Goal: Task Accomplishment & Management: Manage account settings

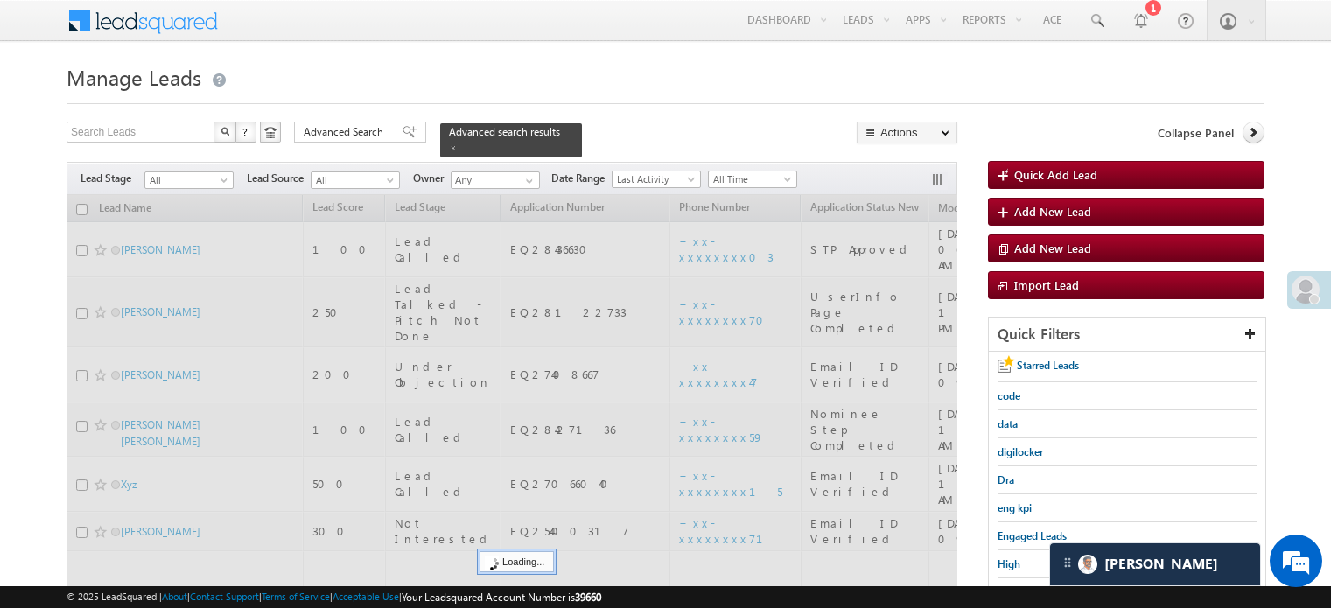
scroll to position [175, 0]
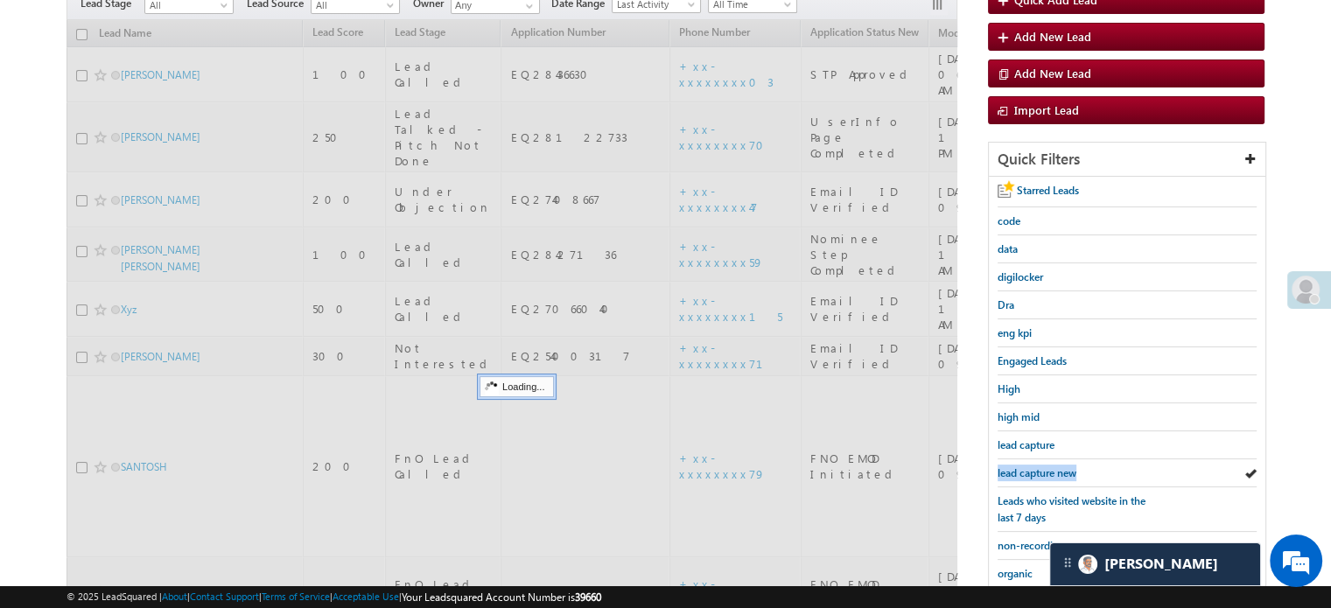
click at [1043, 466] on span "lead capture new" at bounding box center [1036, 472] width 79 height 13
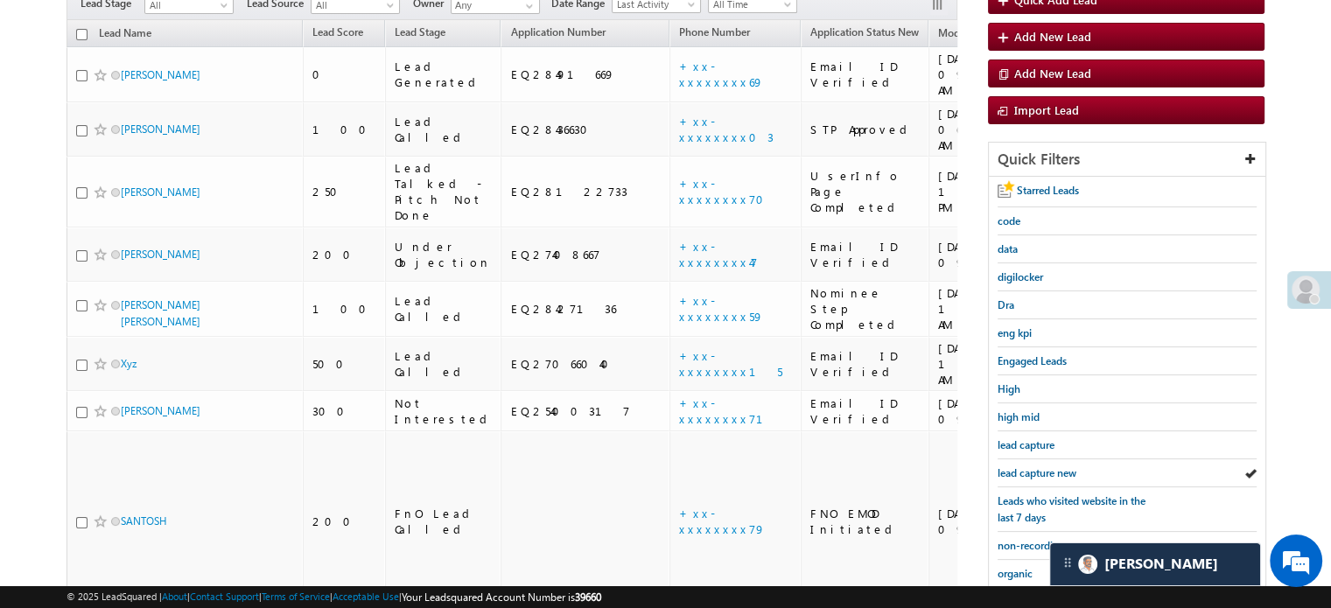
click at [1043, 466] on span "lead capture new" at bounding box center [1036, 472] width 79 height 13
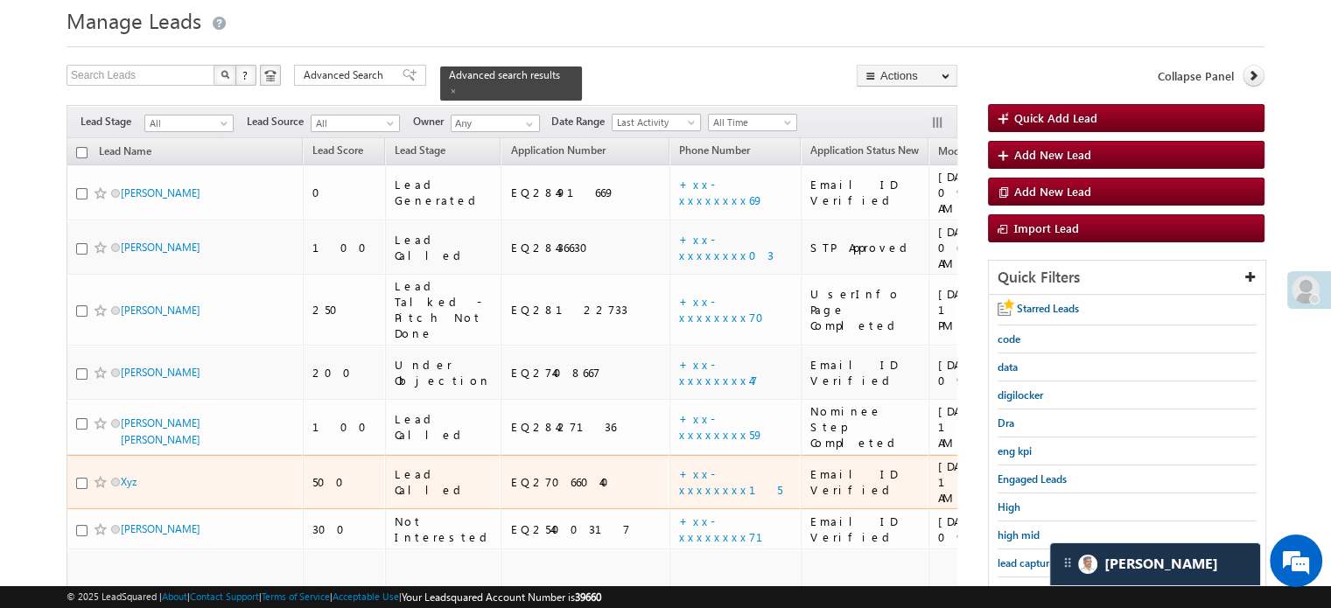
scroll to position [144, 0]
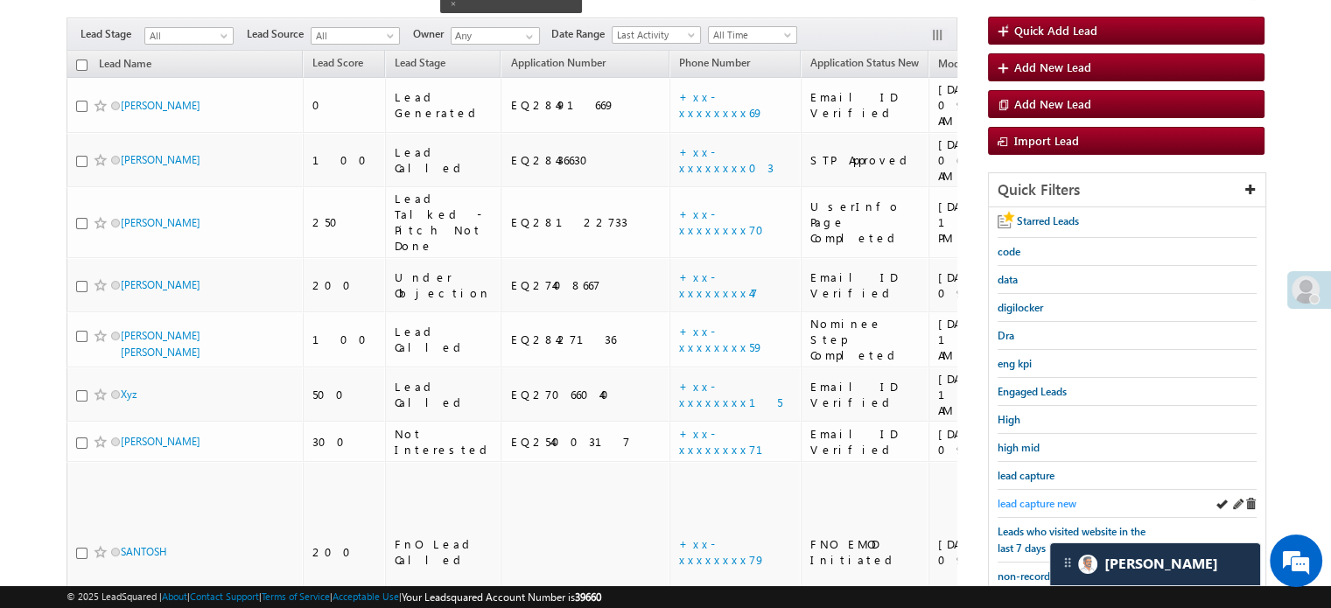
click at [1006, 497] on span "lead capture new" at bounding box center [1036, 503] width 79 height 13
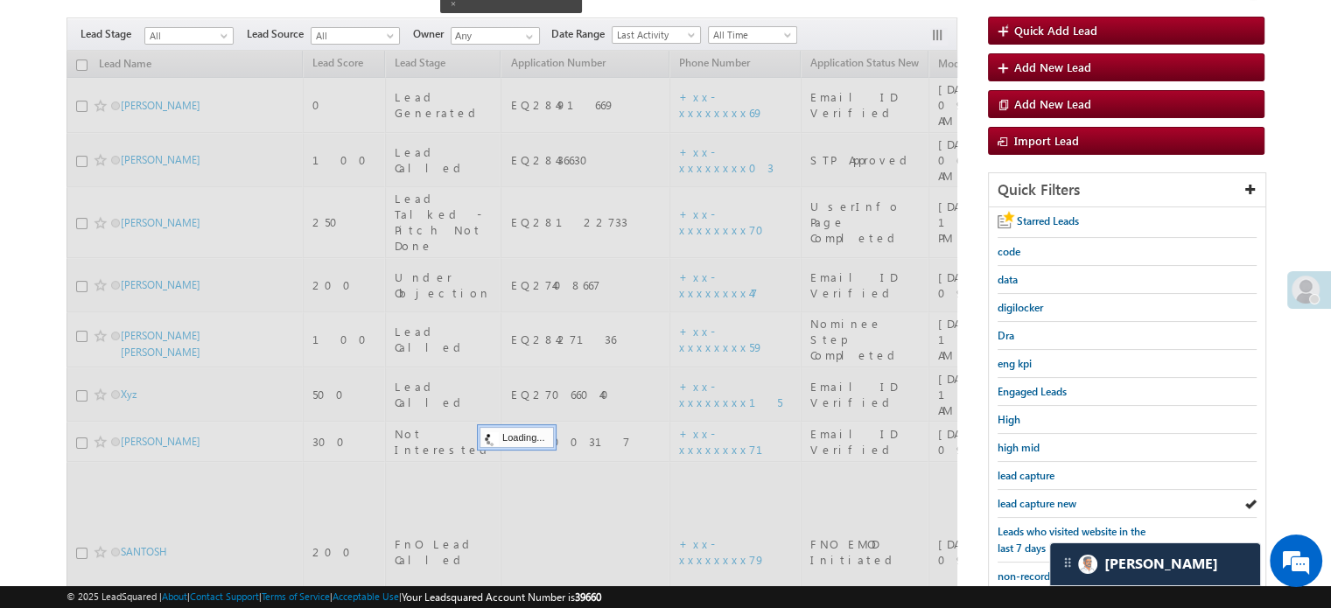
click at [1006, 497] on span "lead capture new" at bounding box center [1036, 503] width 79 height 13
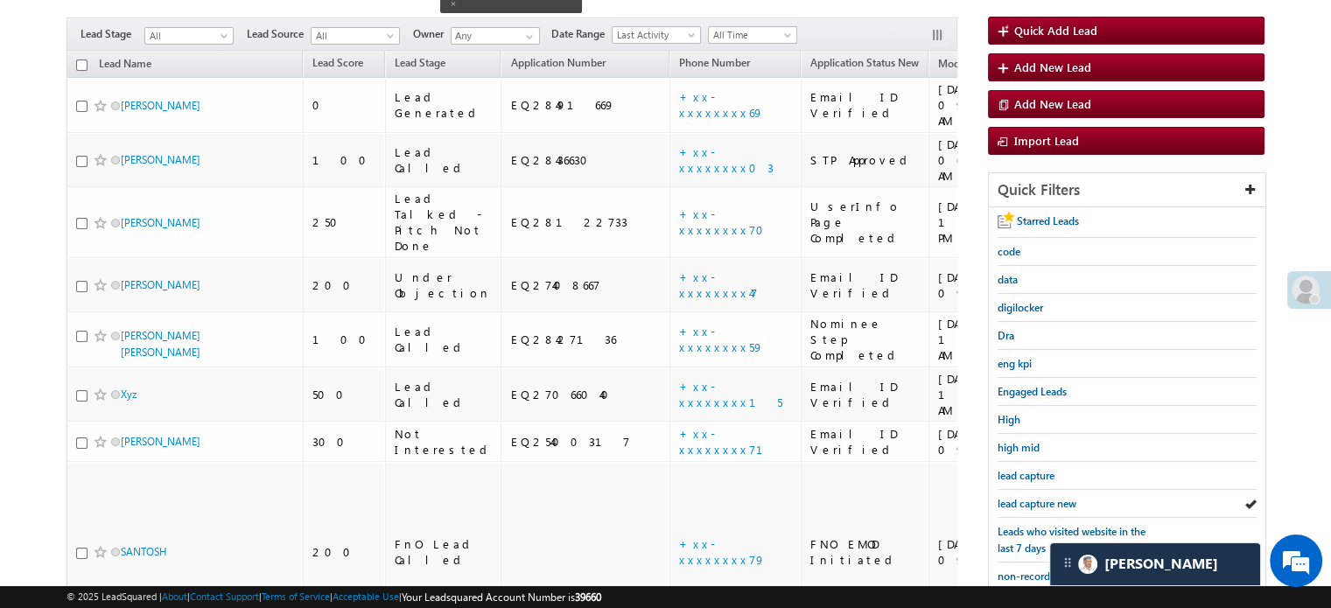
click at [1006, 497] on span "lead capture new" at bounding box center [1036, 503] width 79 height 13
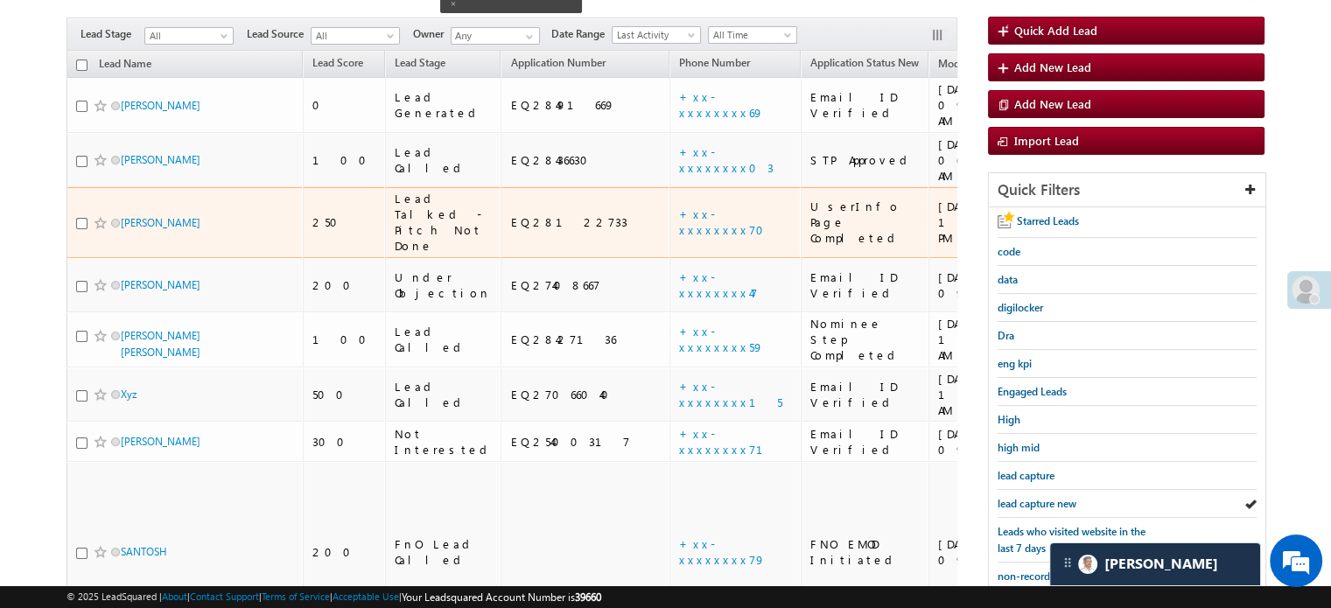
scroll to position [0, 0]
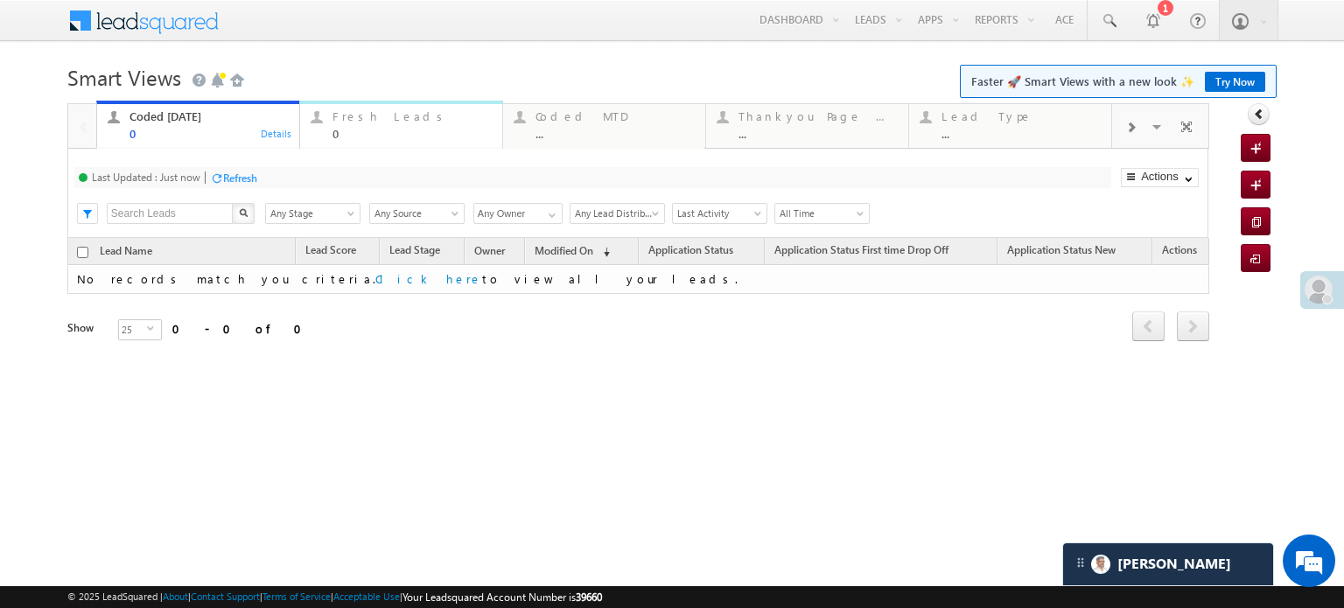
click at [385, 124] on div "Fresh Leads 0" at bounding box center [411, 123] width 159 height 34
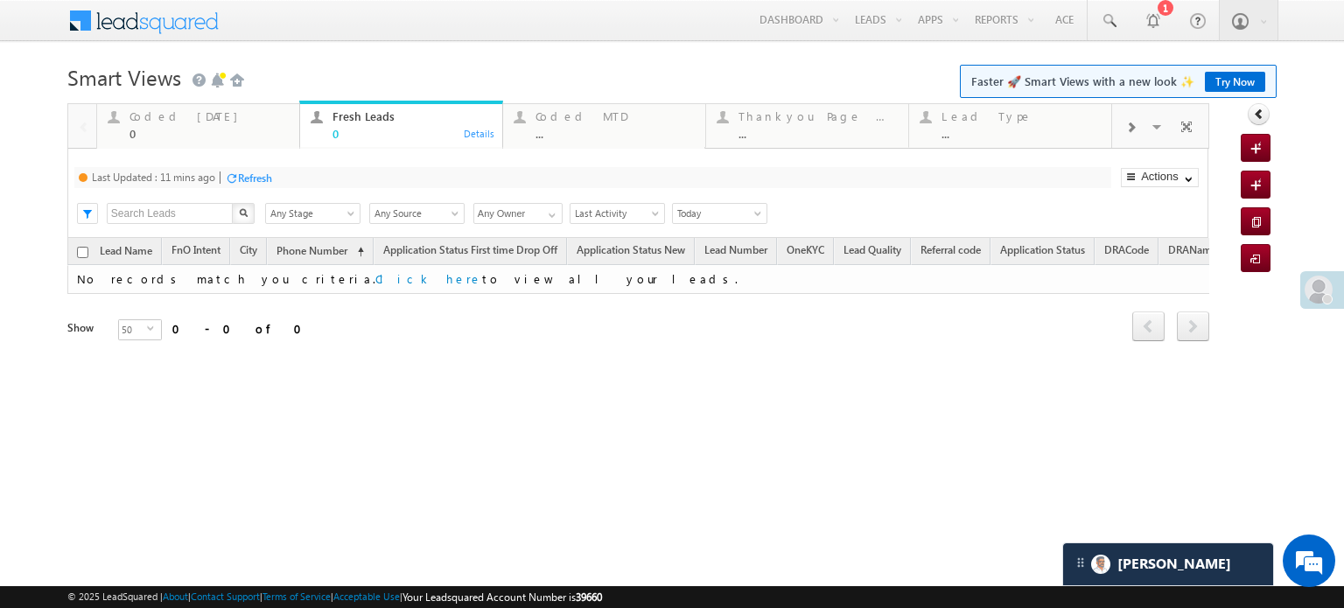
click at [269, 179] on div "Refresh" at bounding box center [255, 177] width 34 height 13
